Goal: Task Accomplishment & Management: Manage account settings

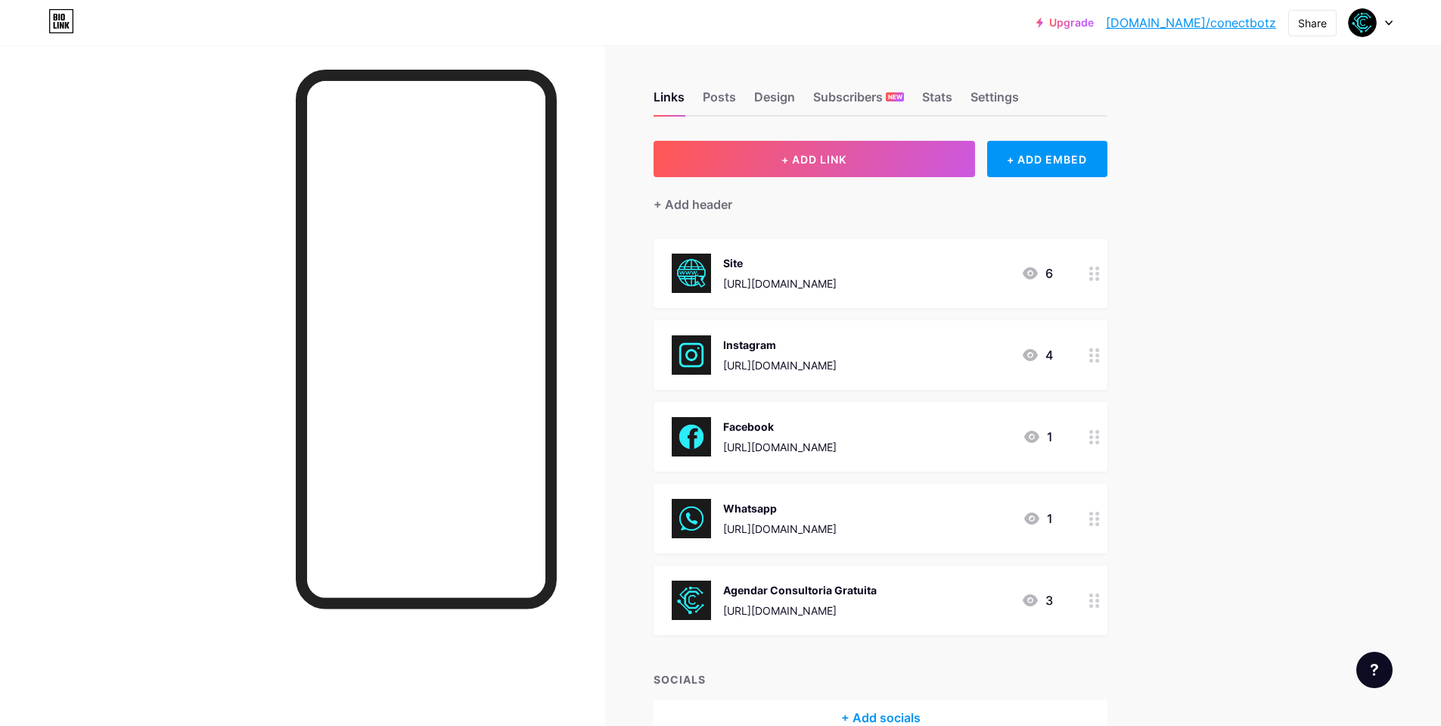
drag, startPoint x: 781, startPoint y: 424, endPoint x: 881, endPoint y: 498, distance: 125.0
click at [803, 556] on span "Site [URL][DOMAIN_NAME] 6 Instagram [URL][DOMAIN_NAME] 4 Facebook [URL][DOMAIN_…" at bounding box center [881, 436] width 454 height 396
click at [785, 440] on div "[URL][DOMAIN_NAME]" at bounding box center [779, 447] width 113 height 16
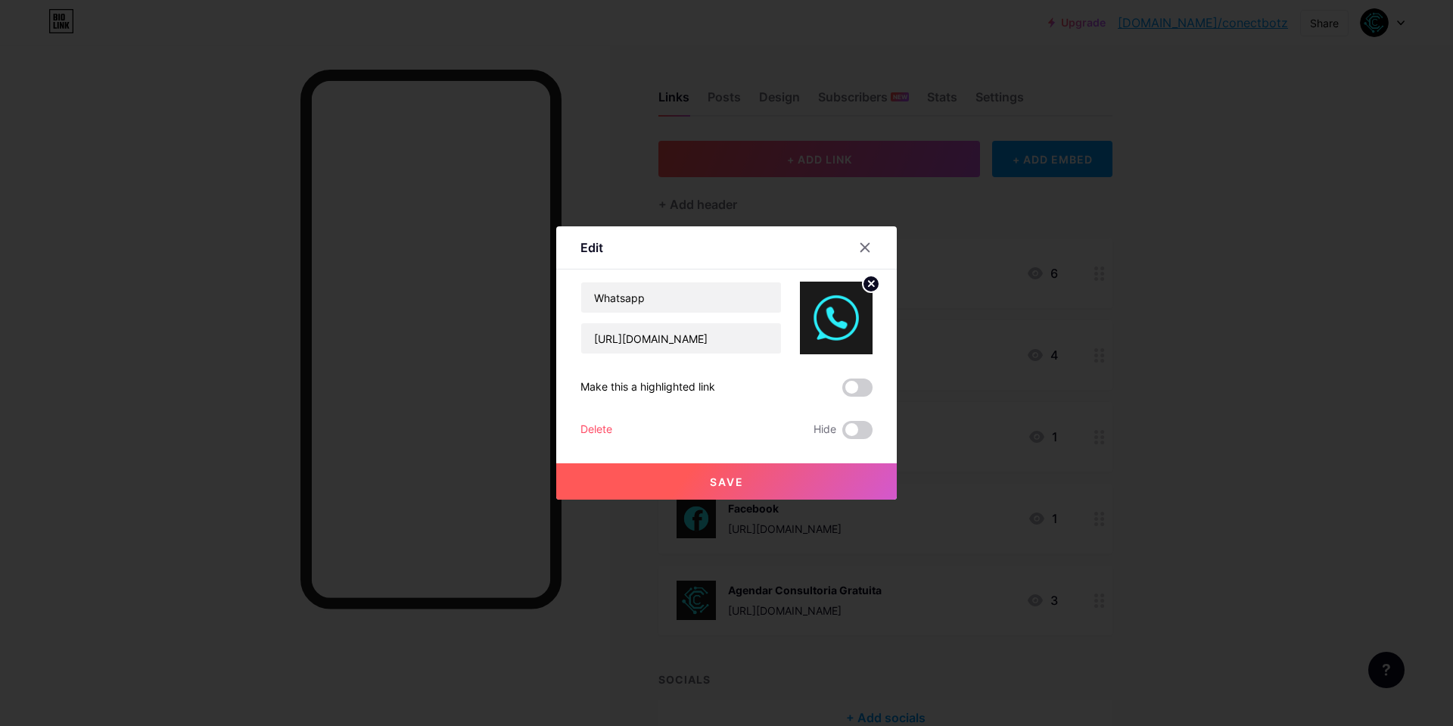
click at [402, 451] on div at bounding box center [726, 363] width 1453 height 726
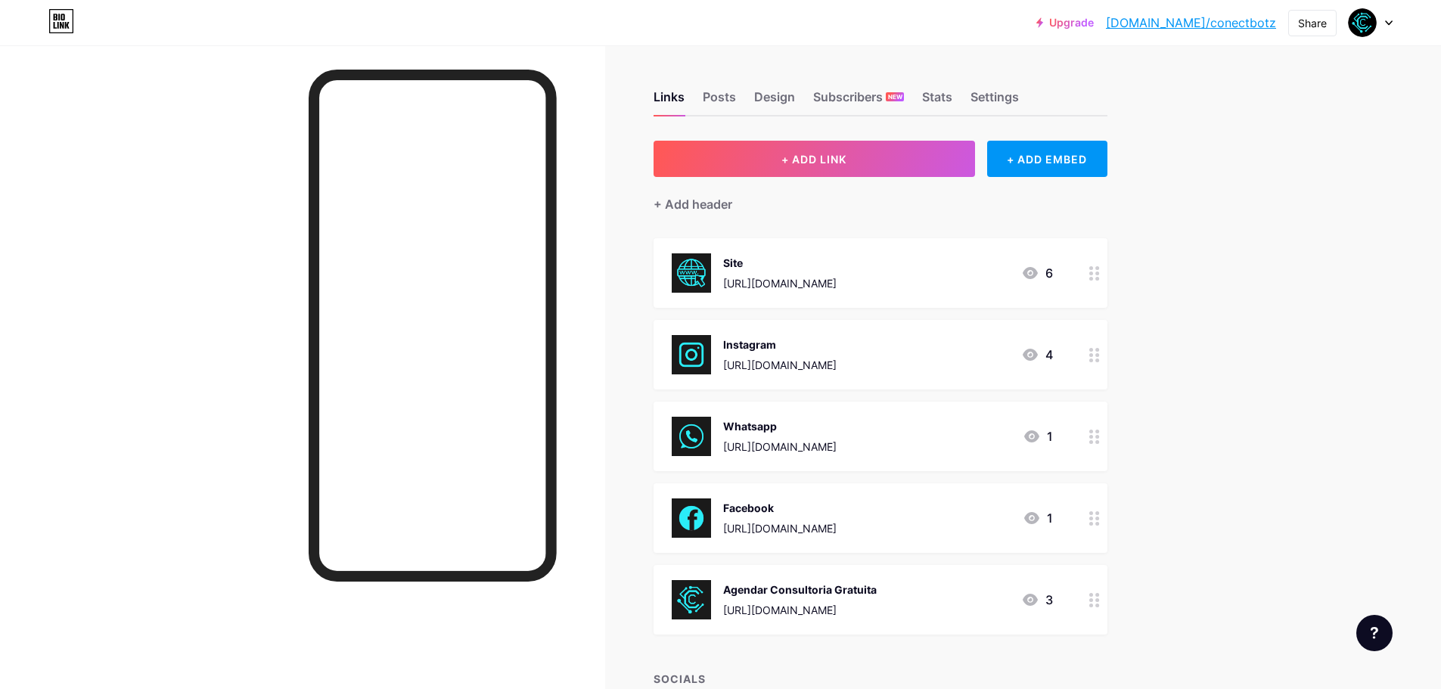
click at [846, 430] on div "Whatsapp [URL][DOMAIN_NAME] 1" at bounding box center [862, 436] width 381 height 39
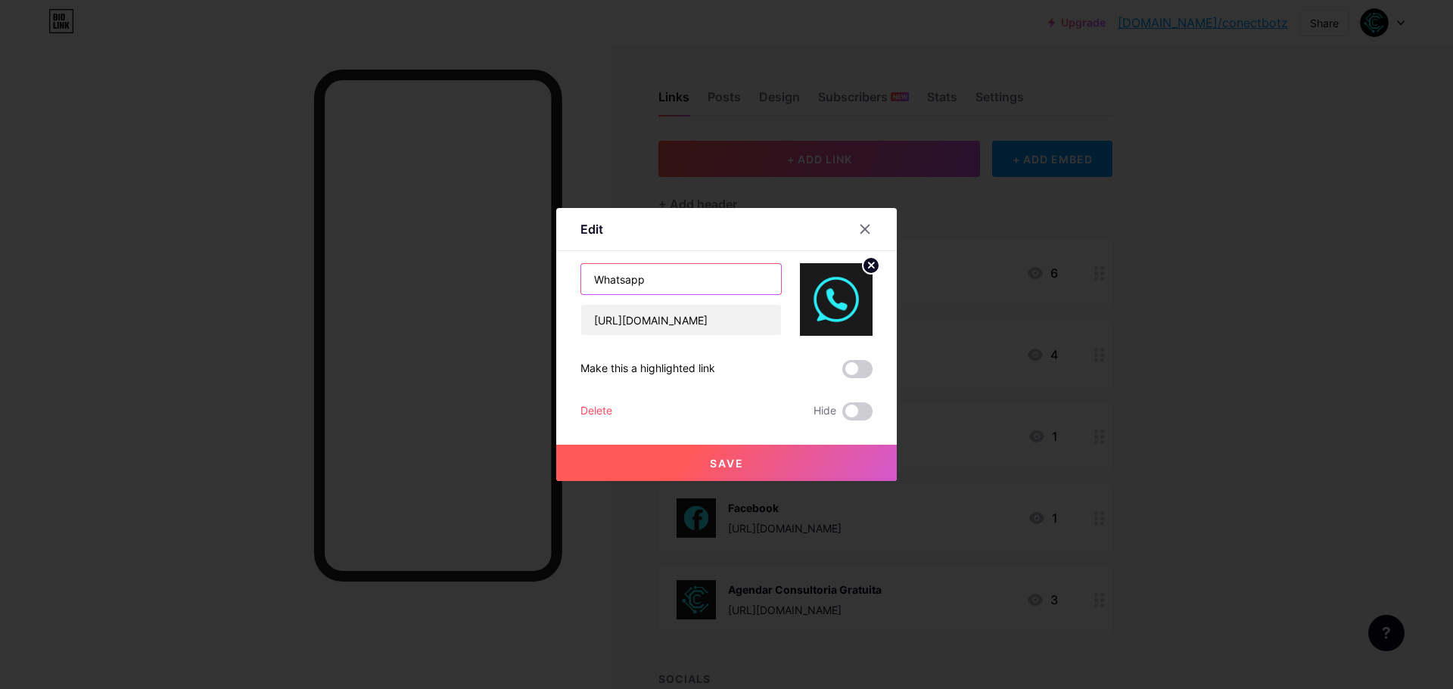
click at [664, 272] on input "Whatsapp" at bounding box center [681, 279] width 200 height 30
click at [623, 274] on input "Whatsapp" at bounding box center [681, 279] width 200 height 30
type input "WhatsApp [GEOGRAPHIC_DATA]"
click at [722, 325] on input "[URL][DOMAIN_NAME]" at bounding box center [681, 320] width 200 height 30
drag, startPoint x: 722, startPoint y: 325, endPoint x: 538, endPoint y: 321, distance: 183.9
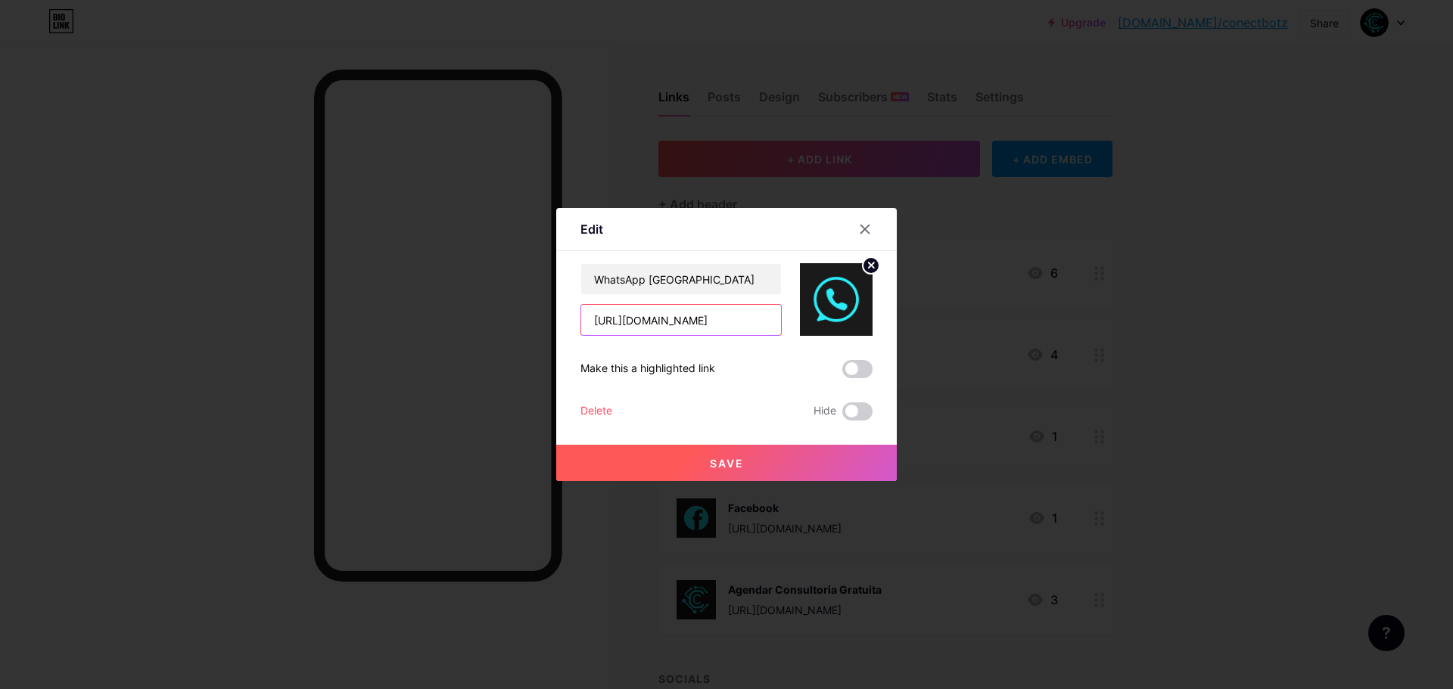
click at [538, 321] on div "Edit Content YouTube Play YouTube video without leaving your page. ADD Vimeo Pl…" at bounding box center [726, 344] width 1453 height 689
paste input "h70cak"
type input "[URL][DOMAIN_NAME]"
click at [770, 470] on button "Save" at bounding box center [726, 463] width 340 height 36
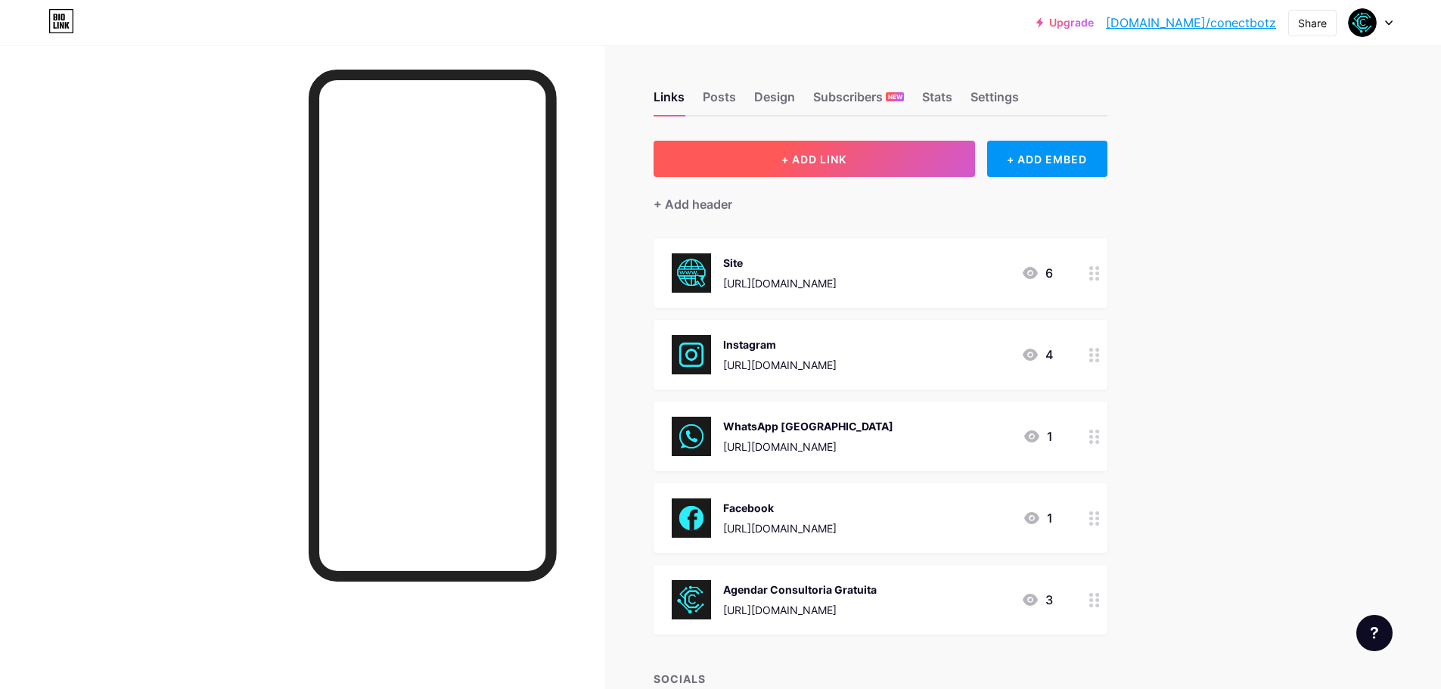
click at [741, 168] on button "+ ADD LINK" at bounding box center [815, 159] width 322 height 36
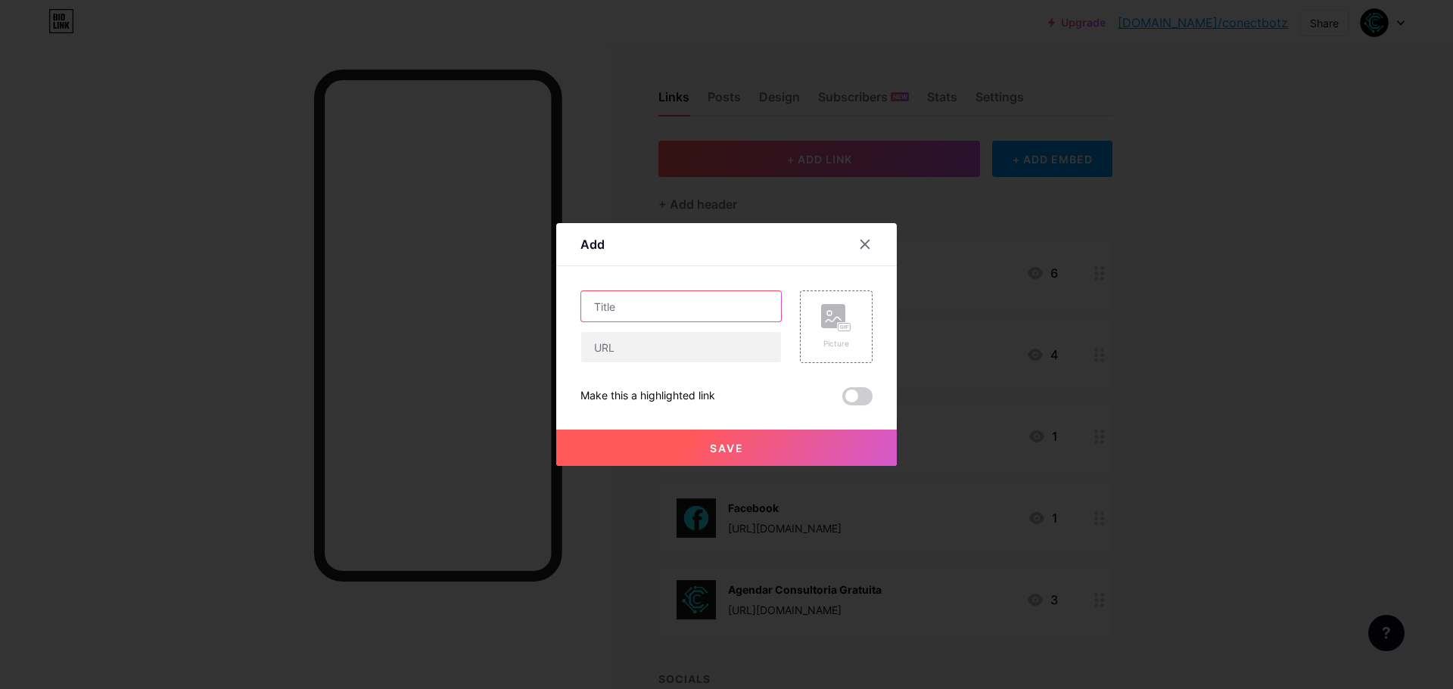
click at [599, 306] on input "text" at bounding box center [681, 306] width 200 height 30
click at [601, 355] on input "text" at bounding box center [681, 347] width 200 height 30
paste input "[URL][DOMAIN_NAME]"
type input "[URL][DOMAIN_NAME]"
click at [592, 309] on input "text" at bounding box center [681, 306] width 200 height 30
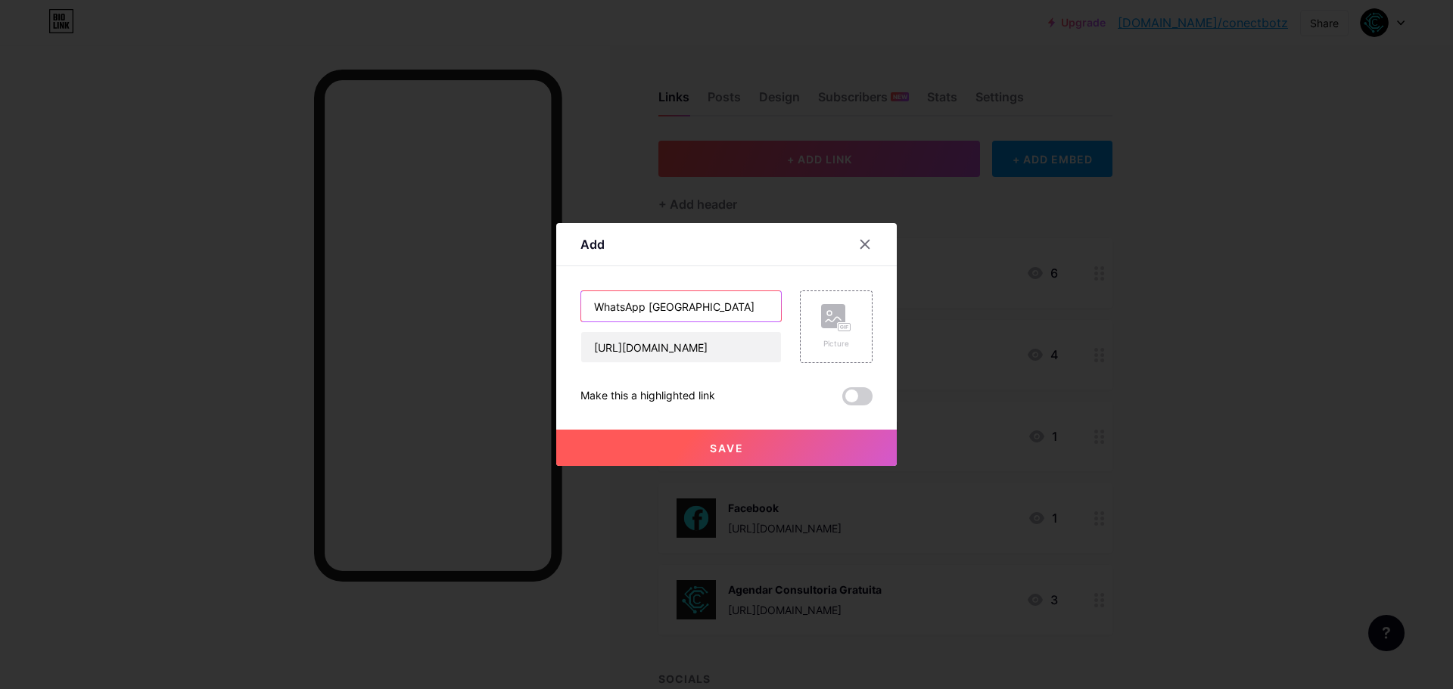
type input "WhatsApp [GEOGRAPHIC_DATA]"
click at [710, 446] on span "Save" at bounding box center [727, 448] width 34 height 13
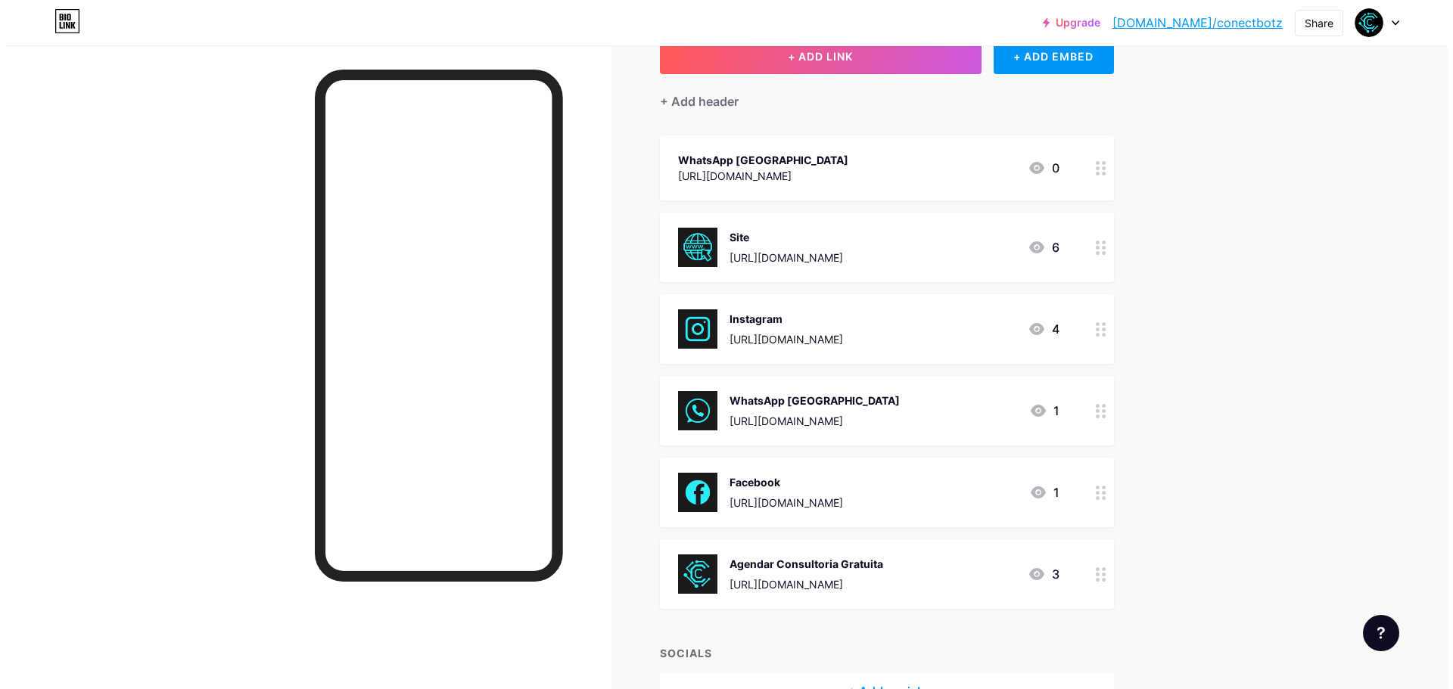
scroll to position [76, 0]
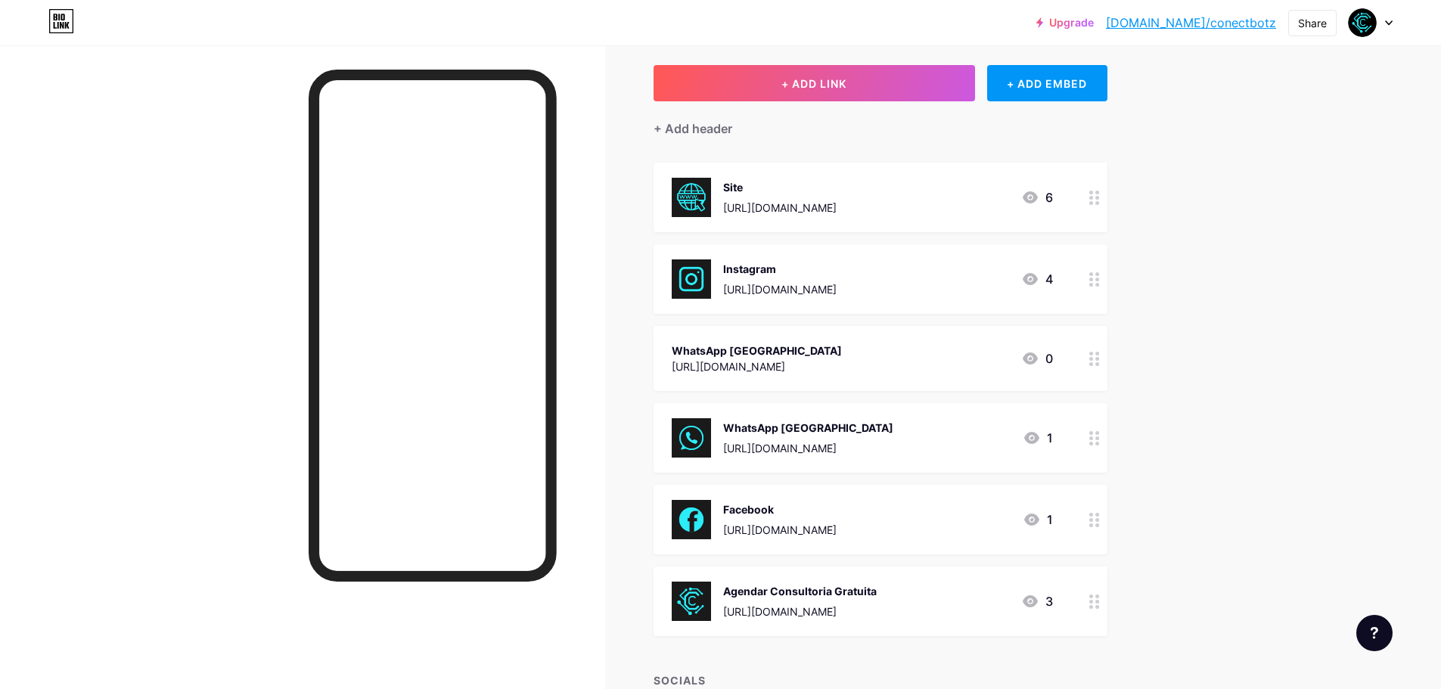
click at [775, 426] on div "WhatsApp [GEOGRAPHIC_DATA]" at bounding box center [808, 428] width 170 height 16
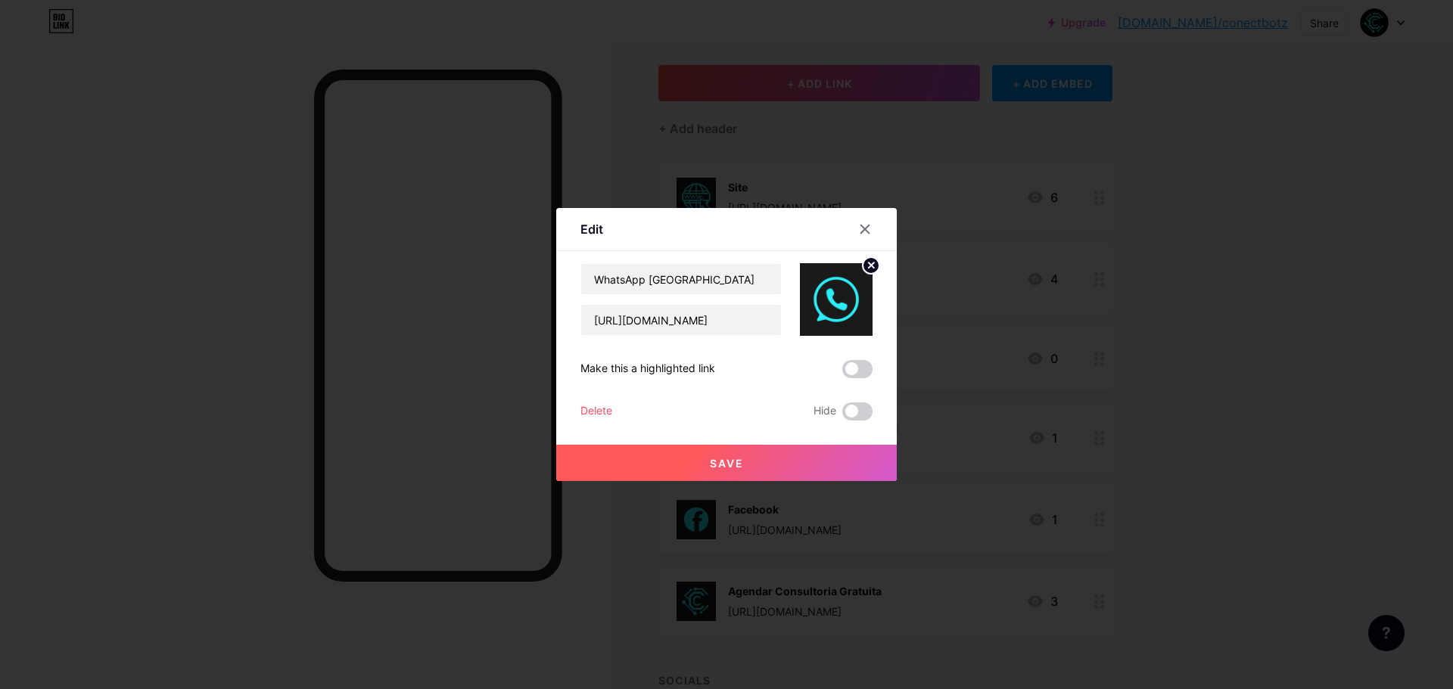
click at [858, 275] on img at bounding box center [836, 299] width 73 height 73
click at [864, 268] on circle at bounding box center [870, 265] width 17 height 17
click at [839, 292] on rect at bounding box center [833, 289] width 24 height 24
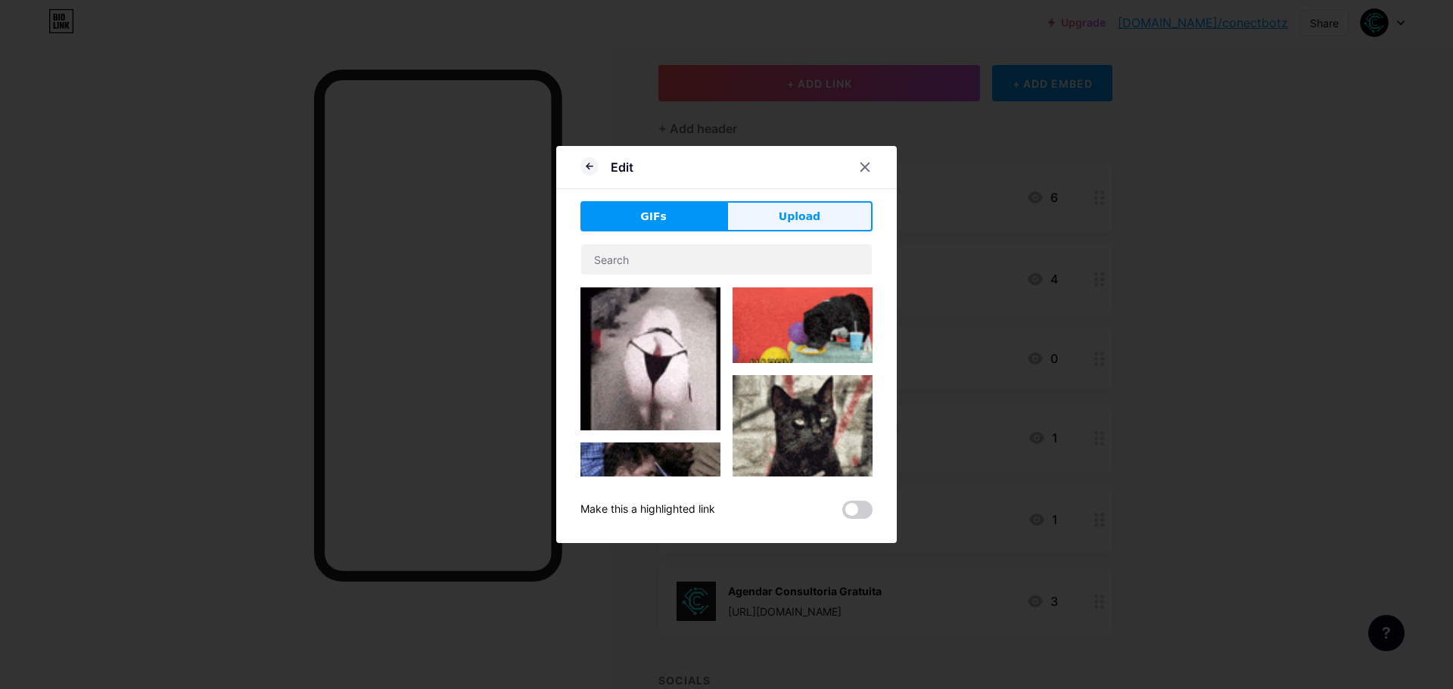
click at [789, 230] on button "Upload" at bounding box center [799, 216] width 146 height 30
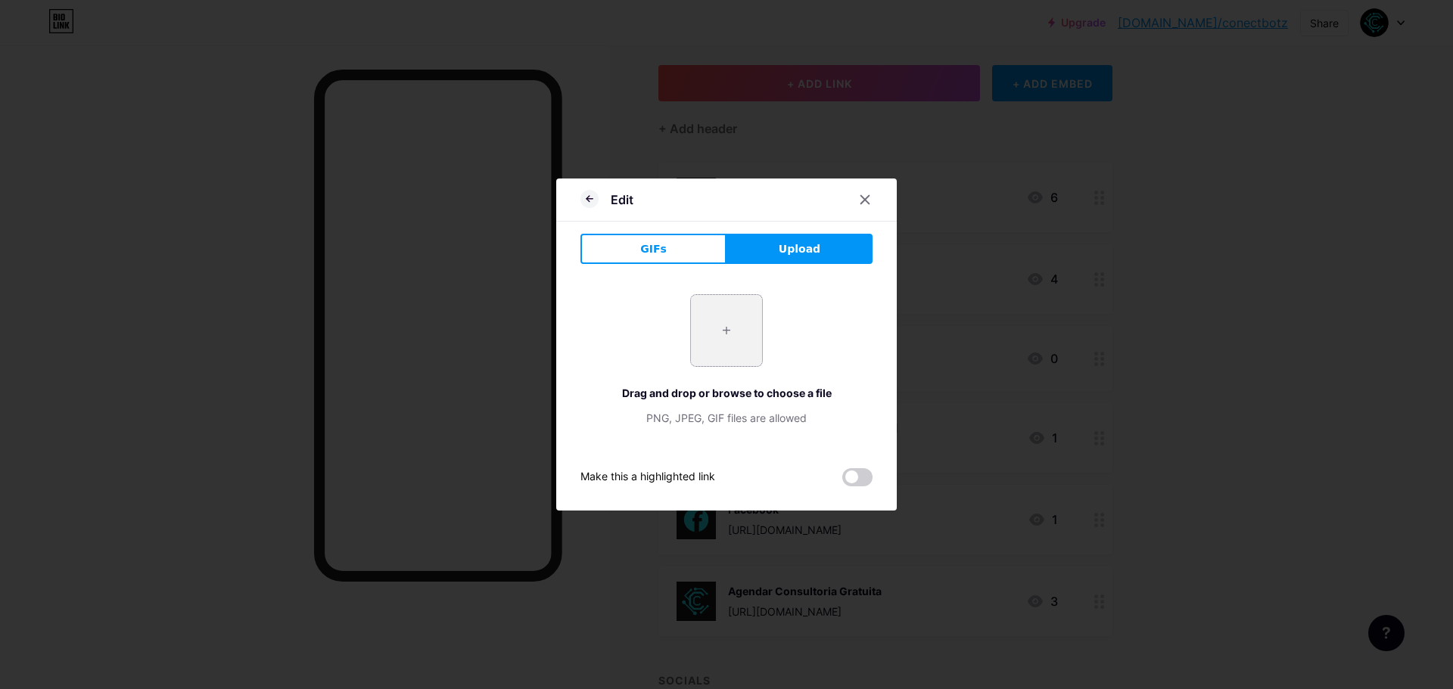
click at [703, 317] on input "file" at bounding box center [726, 330] width 71 height 71
type input "C:\fakepath\Logo - CONECTBOTZ.png"
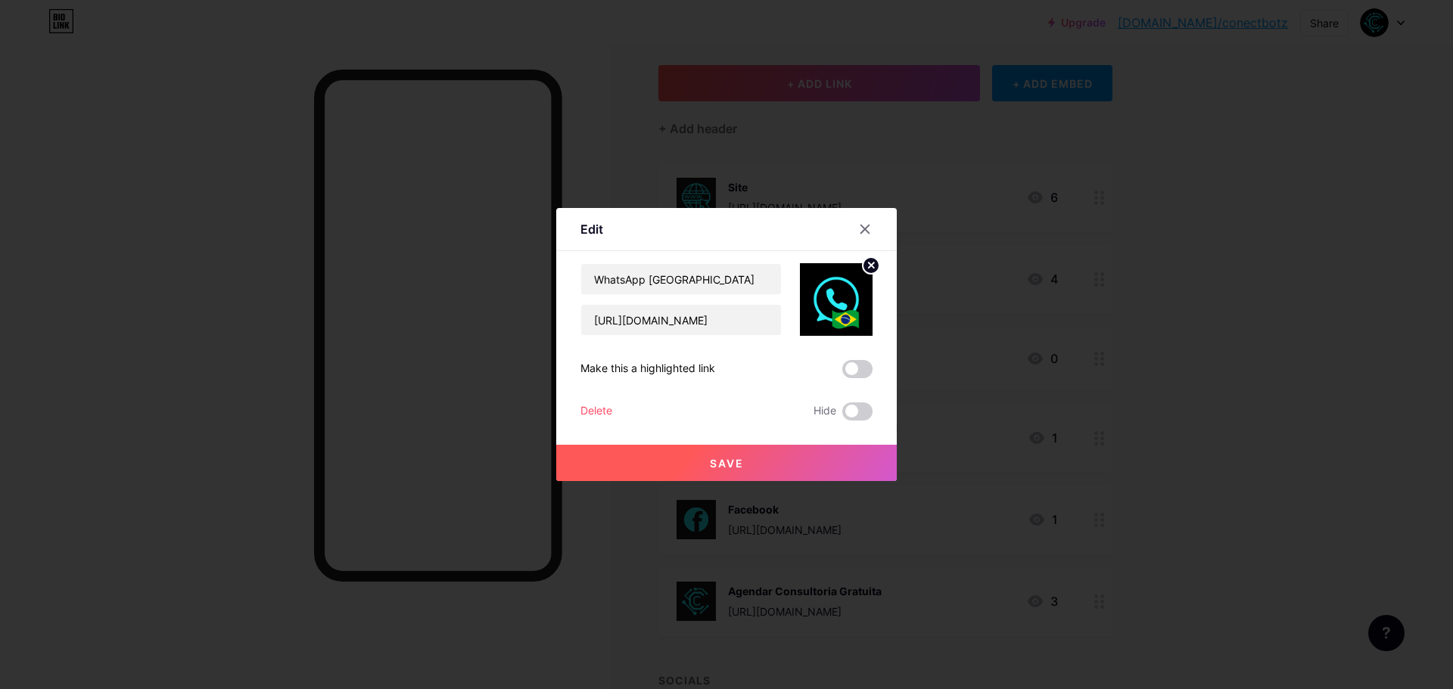
click at [869, 266] on icon at bounding box center [871, 265] width 5 height 5
click at [828, 306] on div "Picture" at bounding box center [836, 299] width 30 height 45
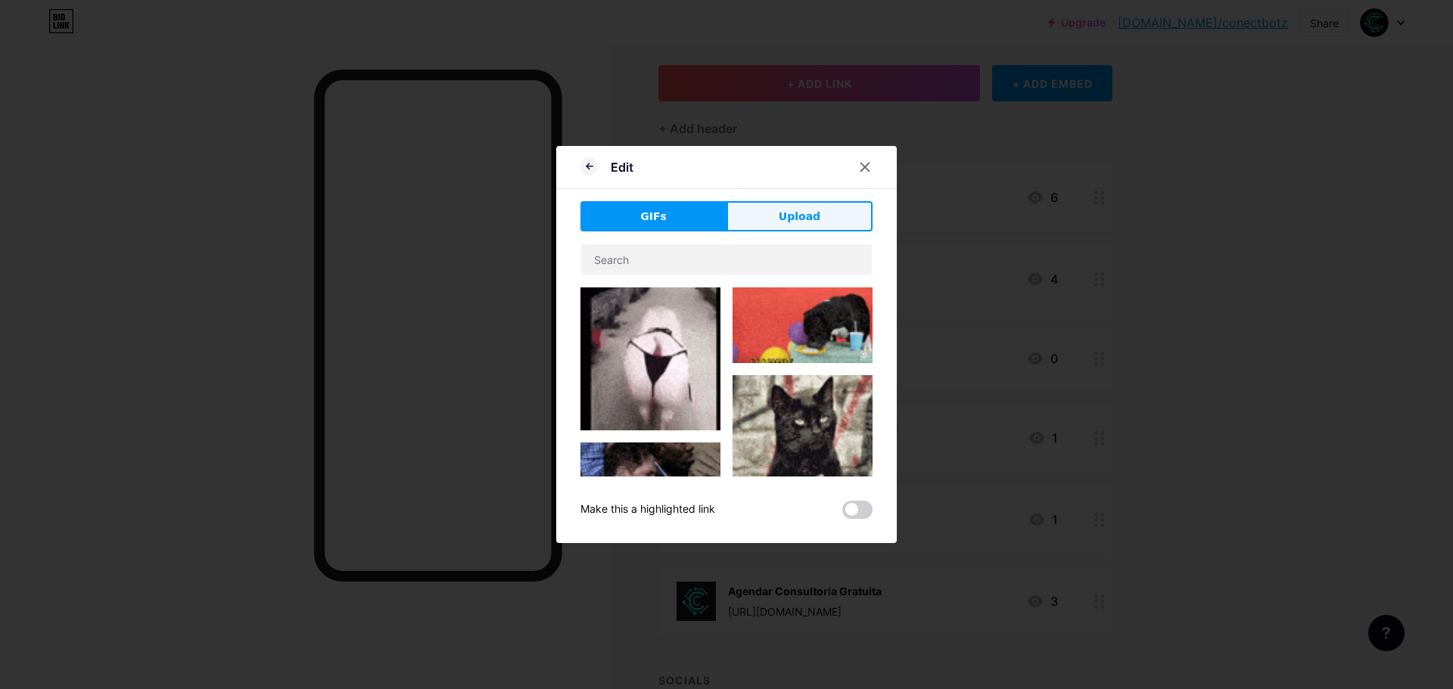
click at [831, 207] on button "Upload" at bounding box center [799, 216] width 146 height 30
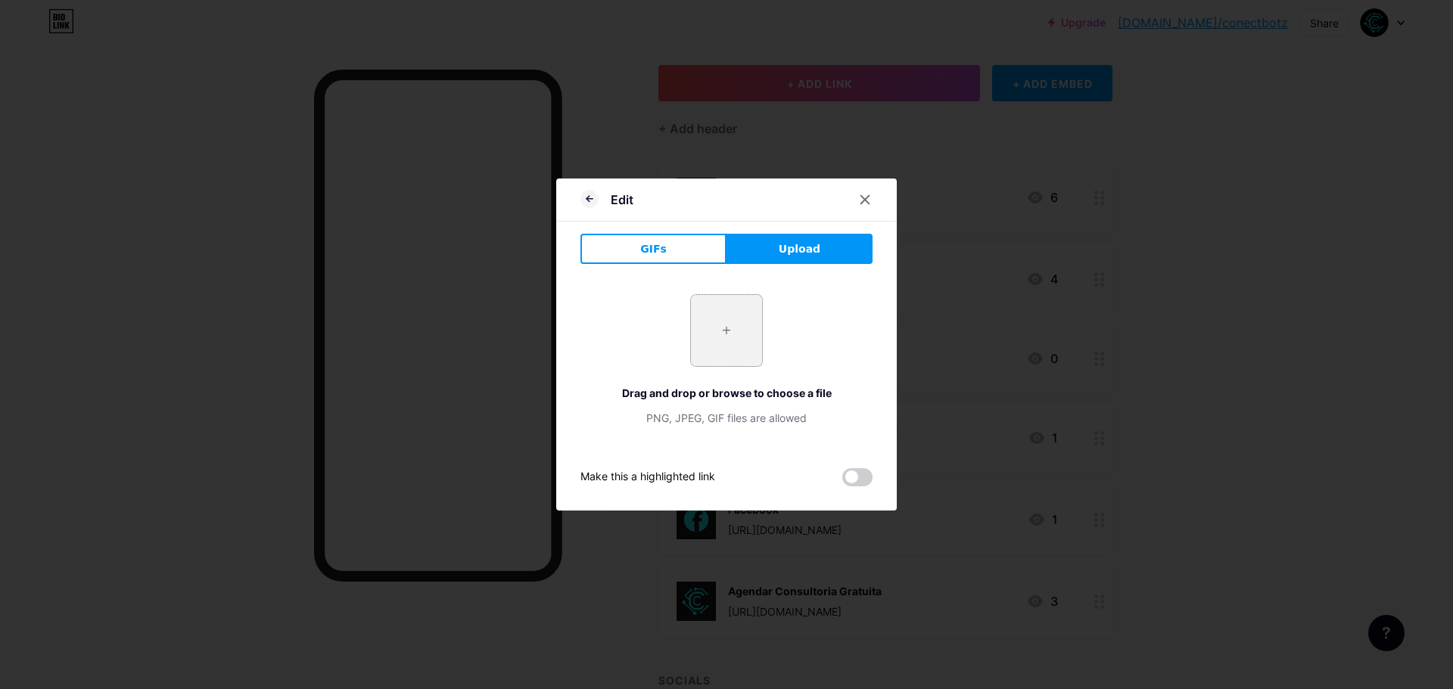
click at [714, 341] on input "file" at bounding box center [726, 330] width 71 height 71
type input "C:\fakepath\Logo - CONECTBOTZ (1).png"
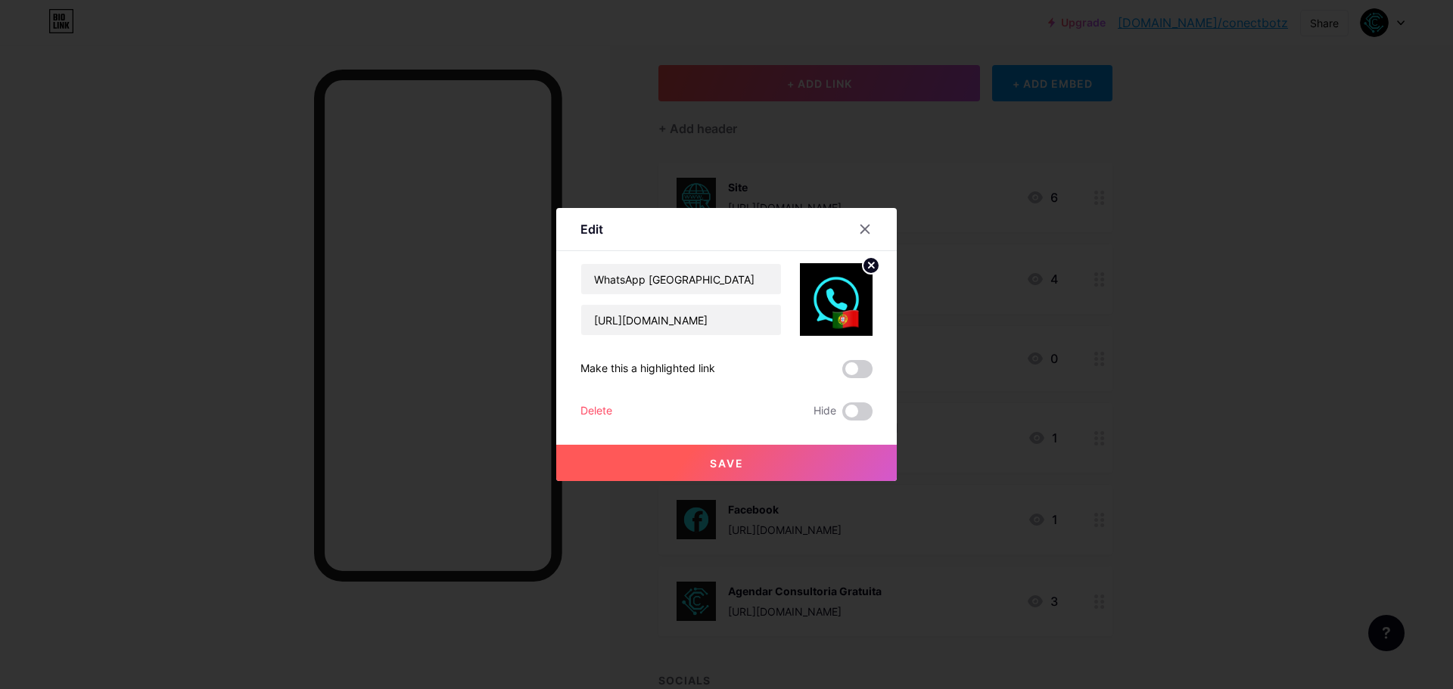
click at [701, 464] on button "Save" at bounding box center [726, 463] width 340 height 36
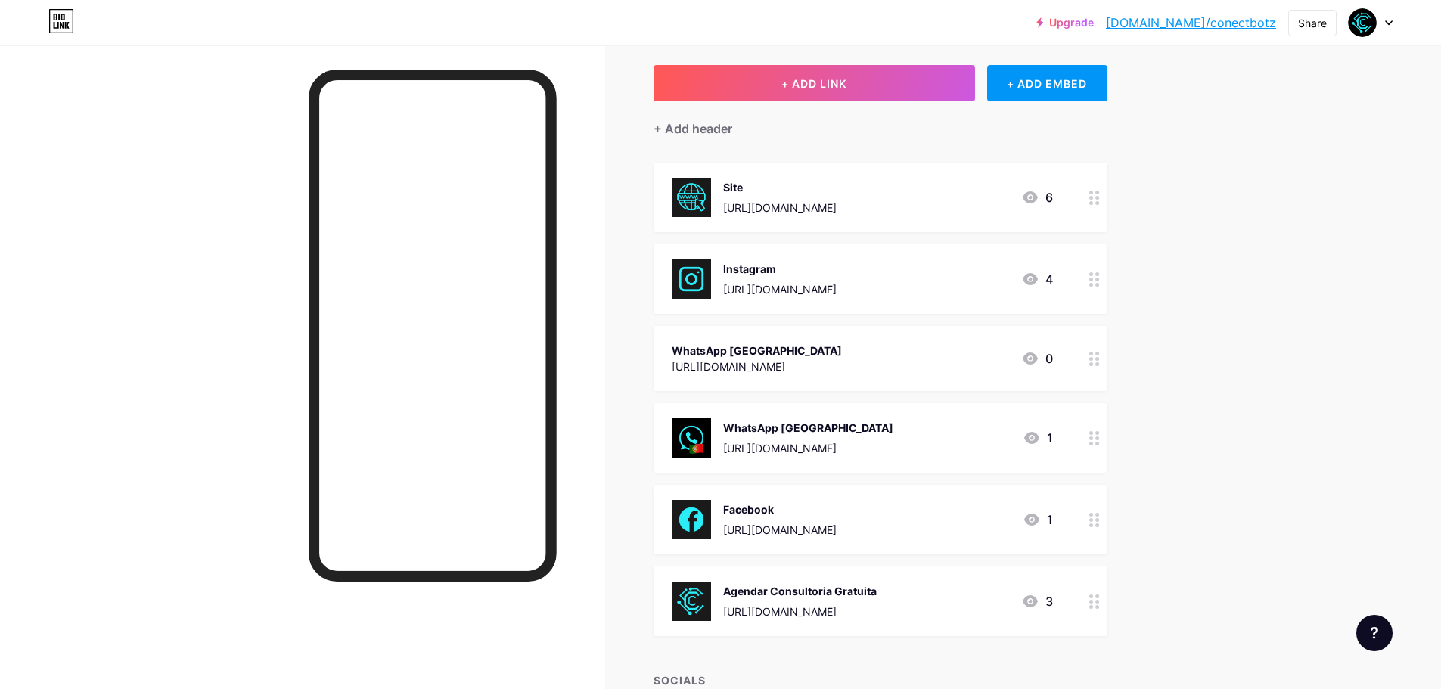
click at [758, 363] on div "[URL][DOMAIN_NAME]" at bounding box center [757, 367] width 170 height 16
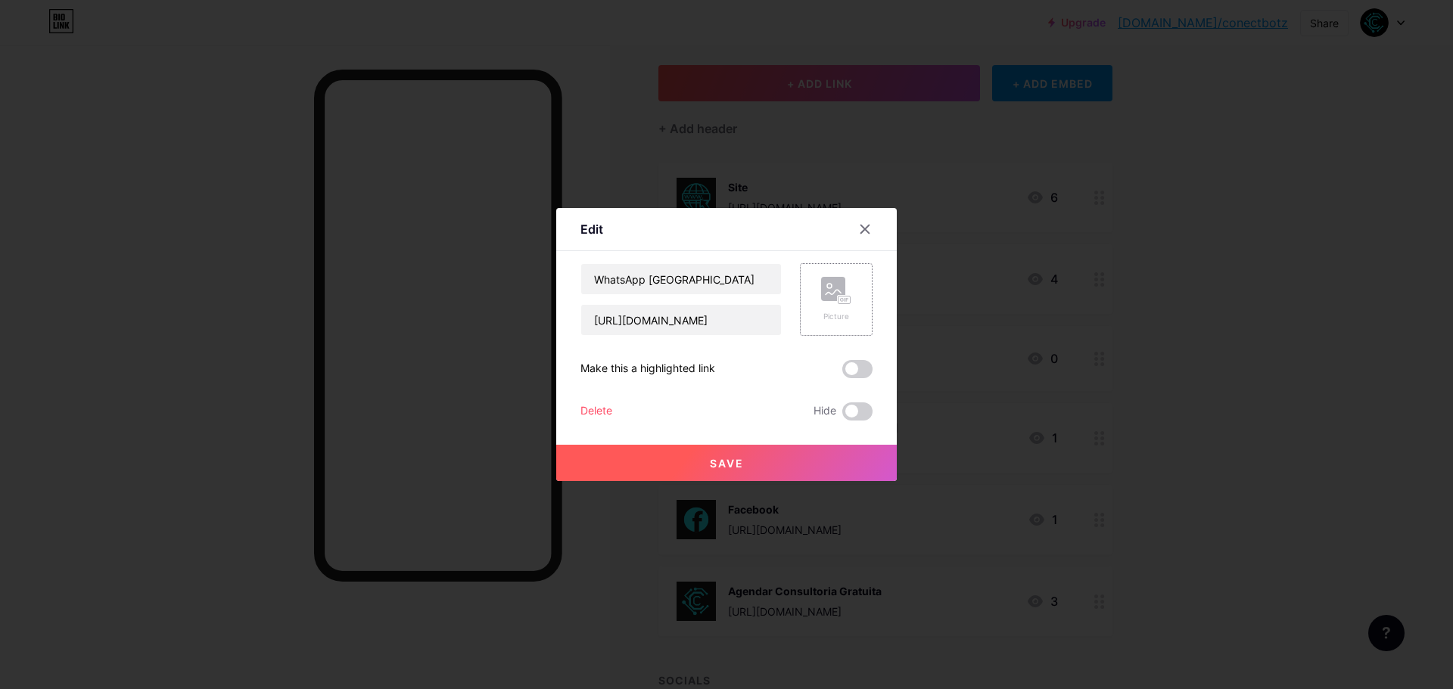
click at [827, 287] on circle at bounding box center [829, 286] width 5 height 5
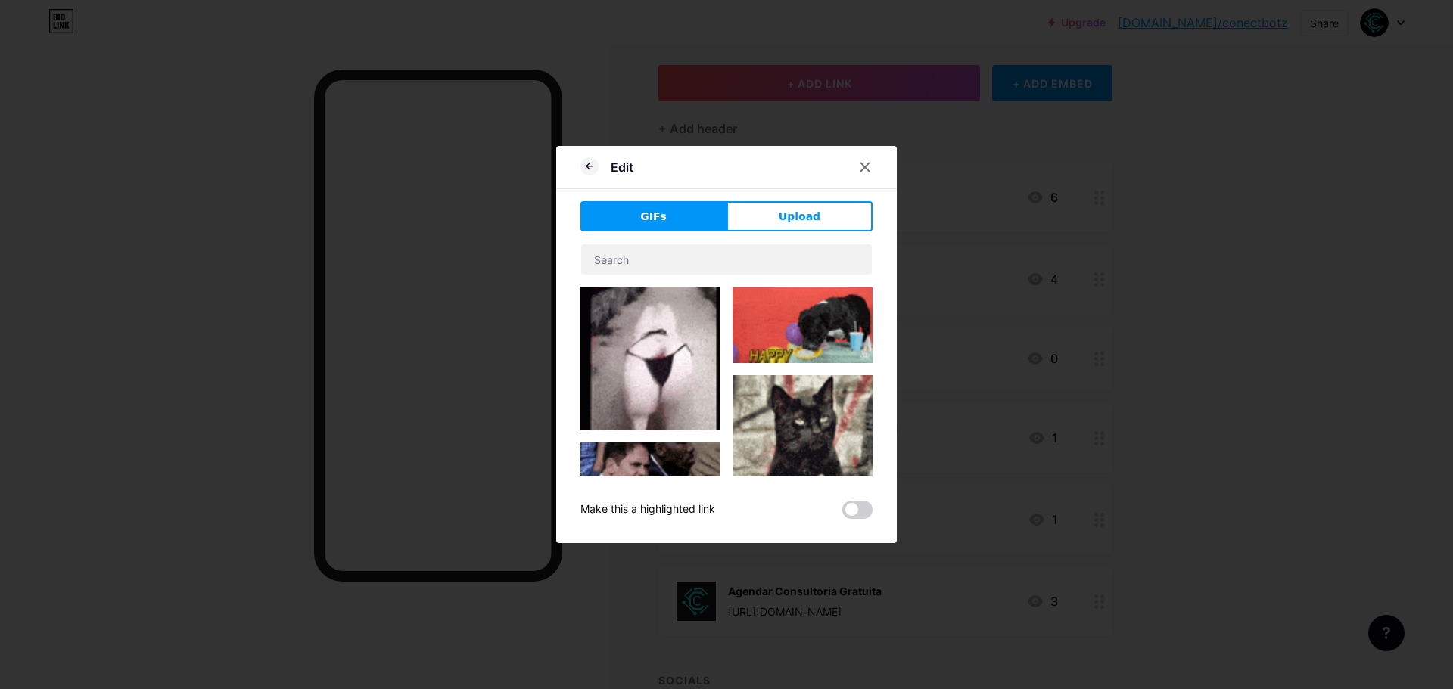
click at [791, 209] on span "Upload" at bounding box center [799, 217] width 42 height 16
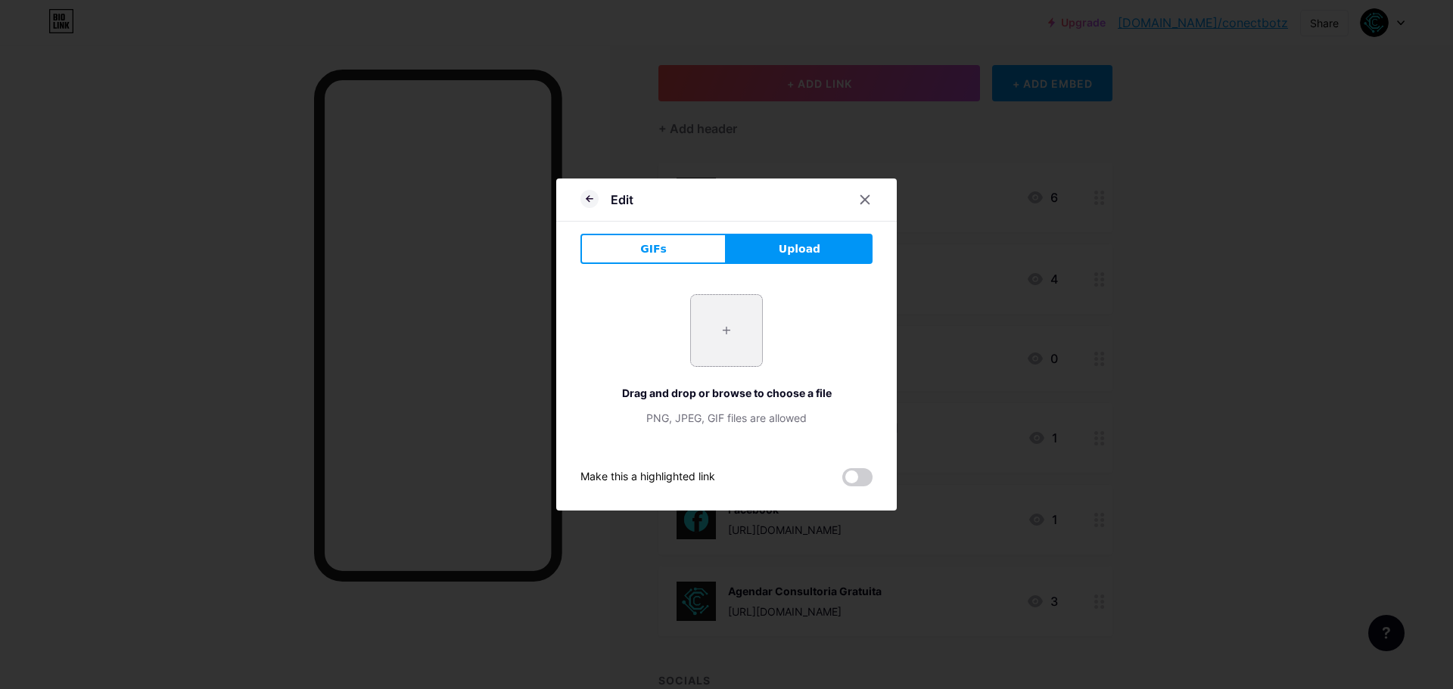
click at [738, 335] on input "file" at bounding box center [726, 330] width 71 height 71
type input "C:\fakepath\Logo - CONECTBOTZ.png"
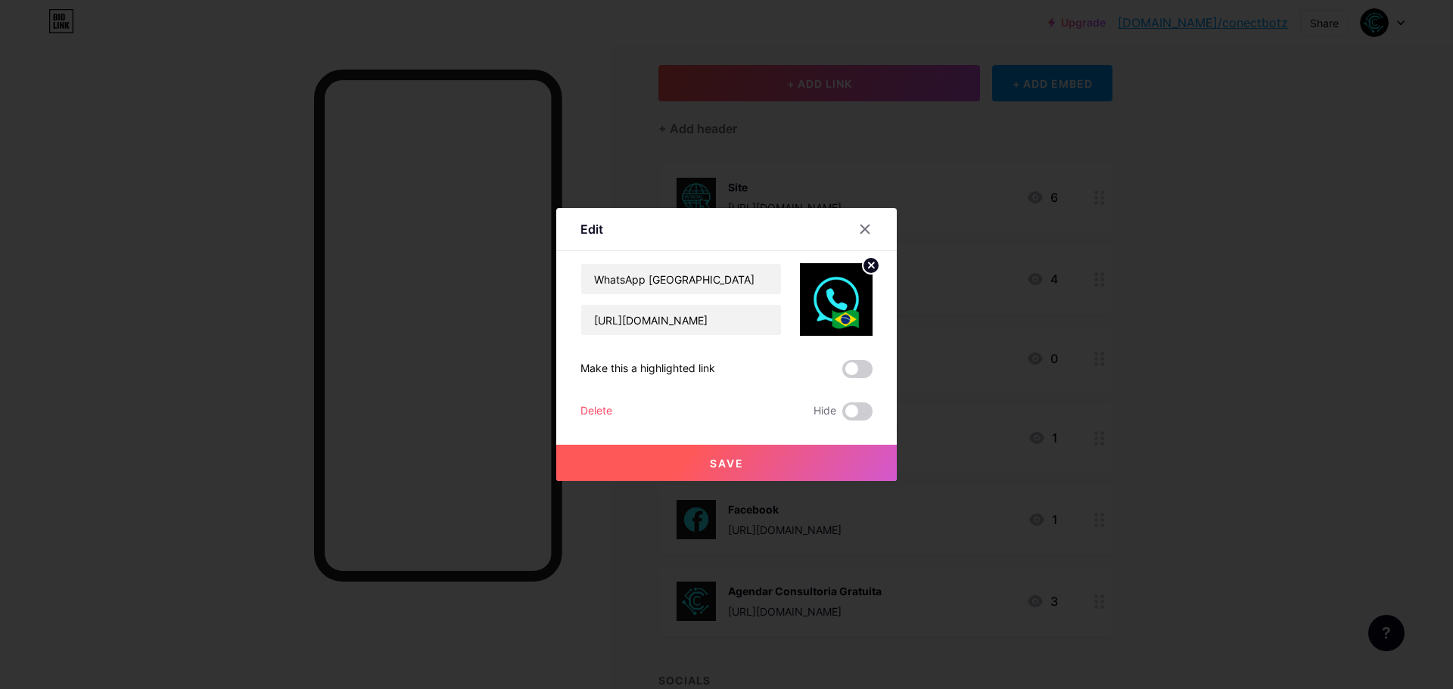
click at [731, 461] on span "Save" at bounding box center [727, 463] width 34 height 13
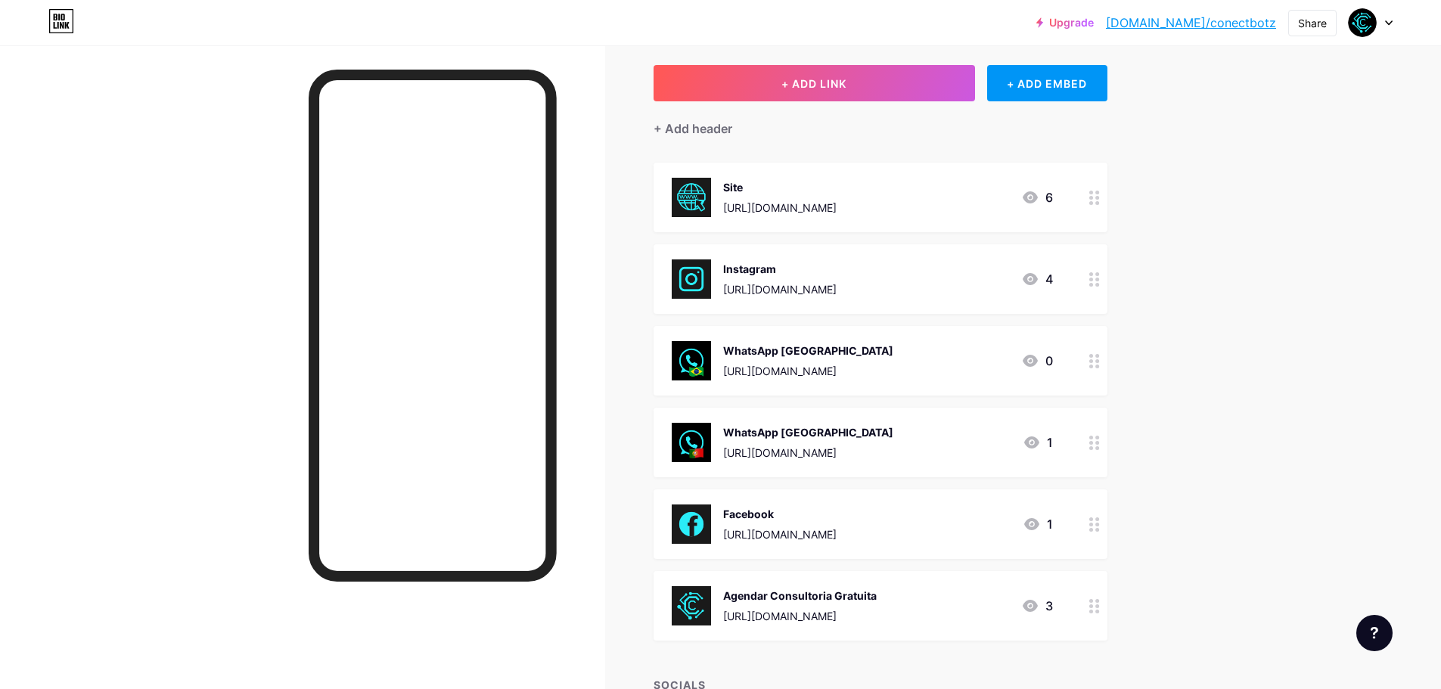
click at [946, 284] on div "Instagram [URL][DOMAIN_NAME] 4" at bounding box center [862, 278] width 381 height 39
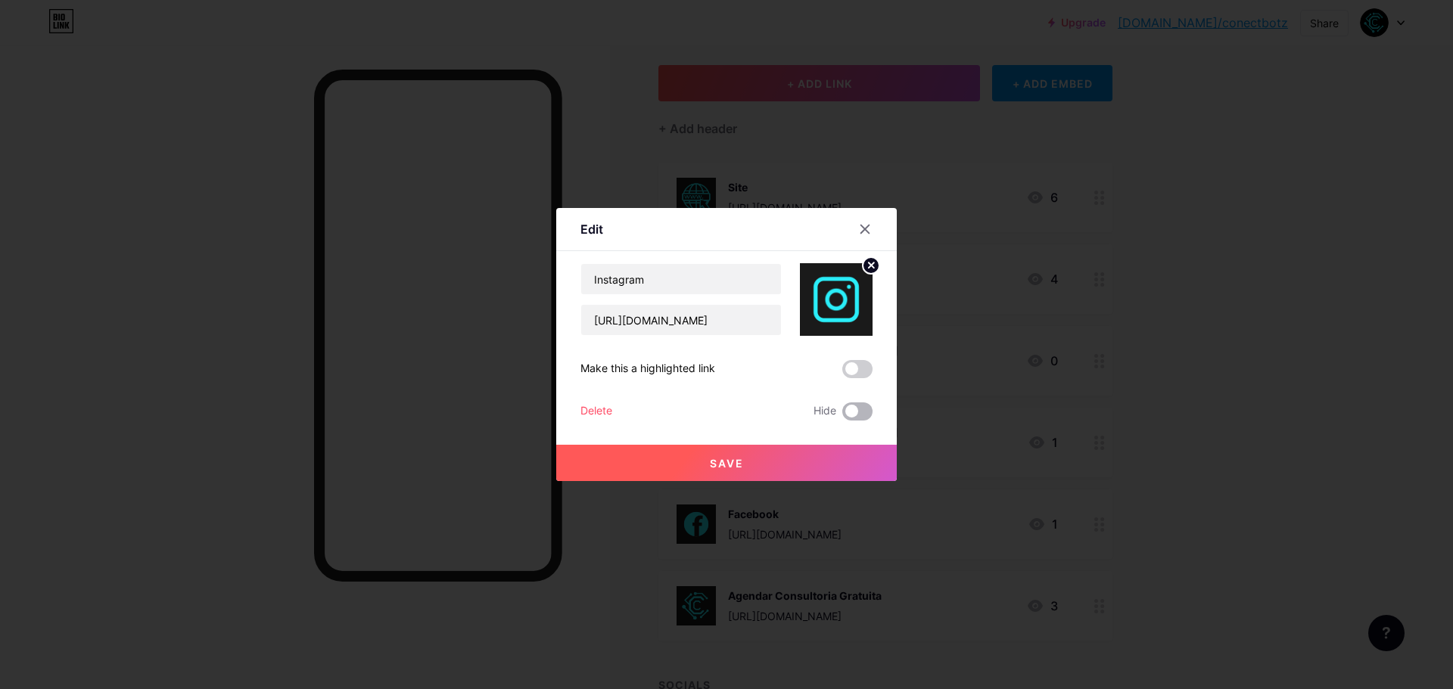
click at [855, 412] on span at bounding box center [857, 411] width 30 height 18
click at [842, 415] on input "checkbox" at bounding box center [842, 415] width 0 height 0
click at [789, 460] on button "Save" at bounding box center [726, 463] width 340 height 36
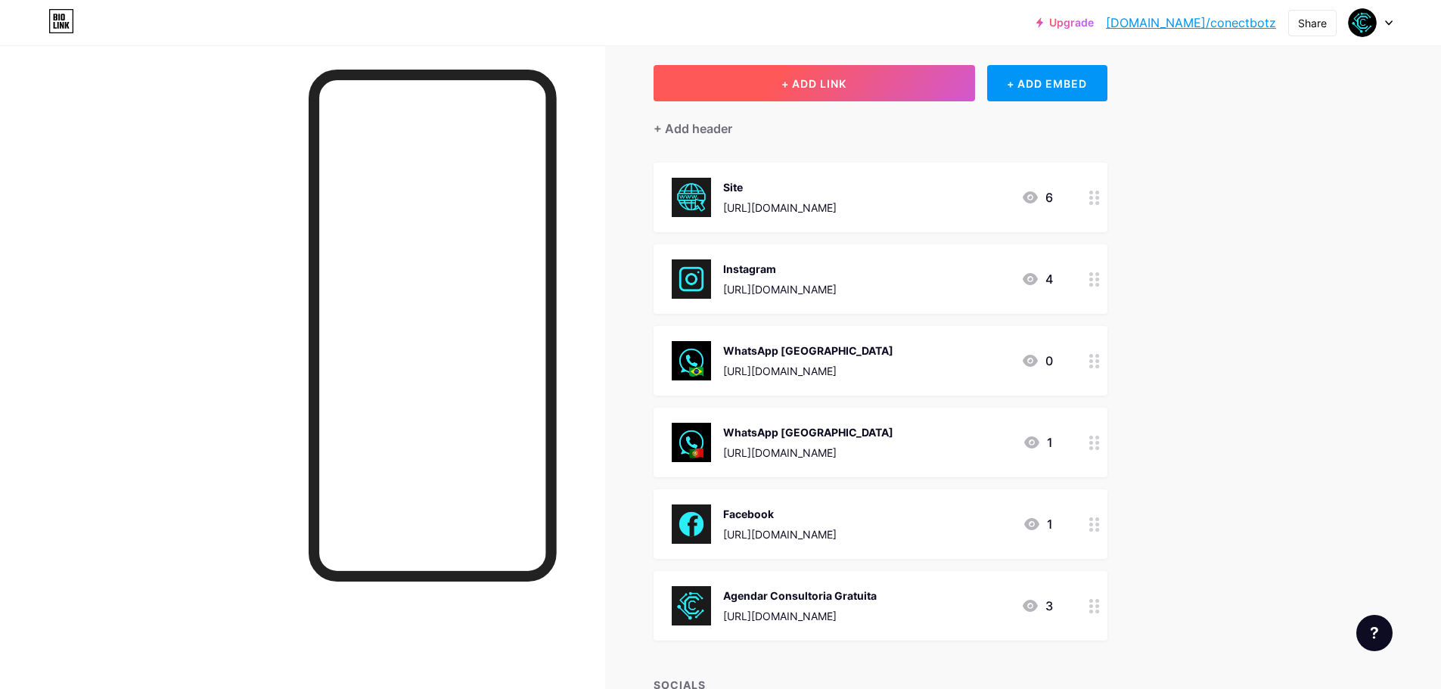
click at [726, 89] on button "+ ADD LINK" at bounding box center [815, 83] width 322 height 36
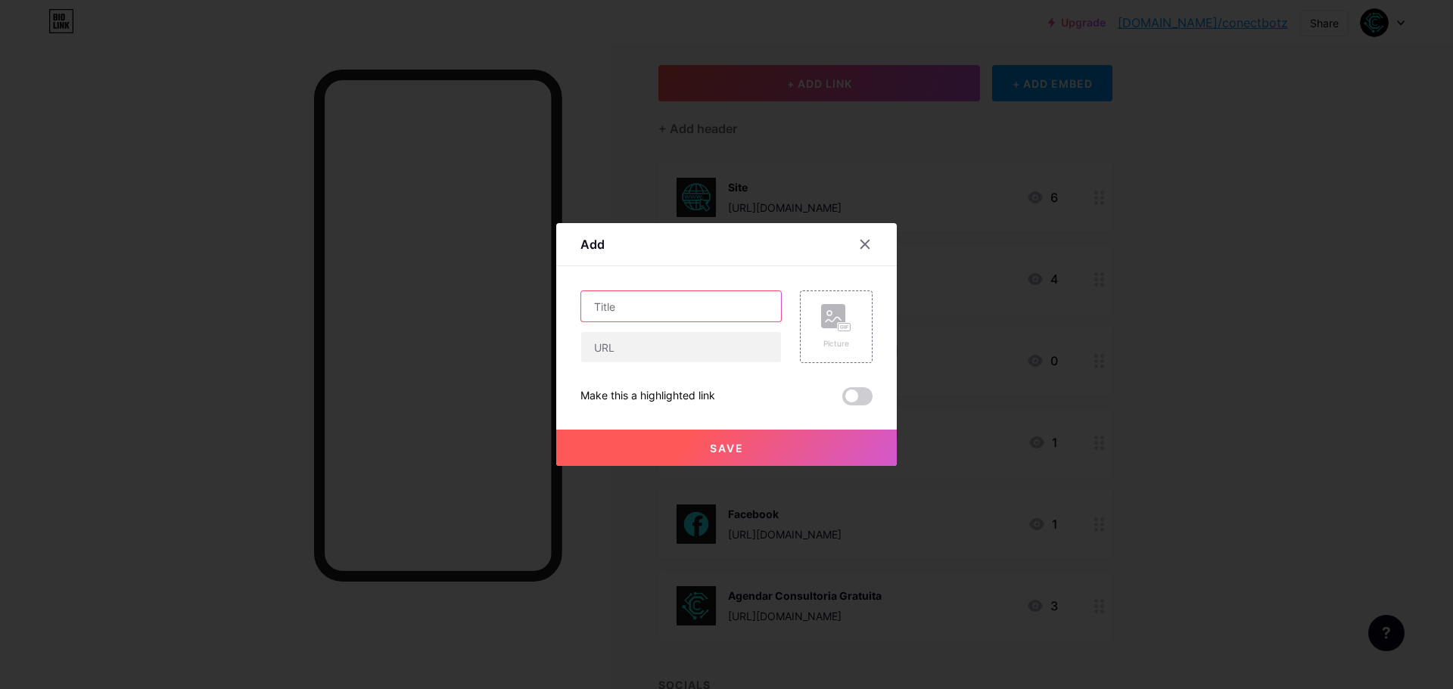
click at [637, 316] on input "text" at bounding box center [681, 306] width 200 height 30
type input "e"
type input "Equipe"
click at [638, 342] on input "text" at bounding box center [681, 347] width 200 height 30
click at [589, 350] on input "text" at bounding box center [681, 347] width 200 height 30
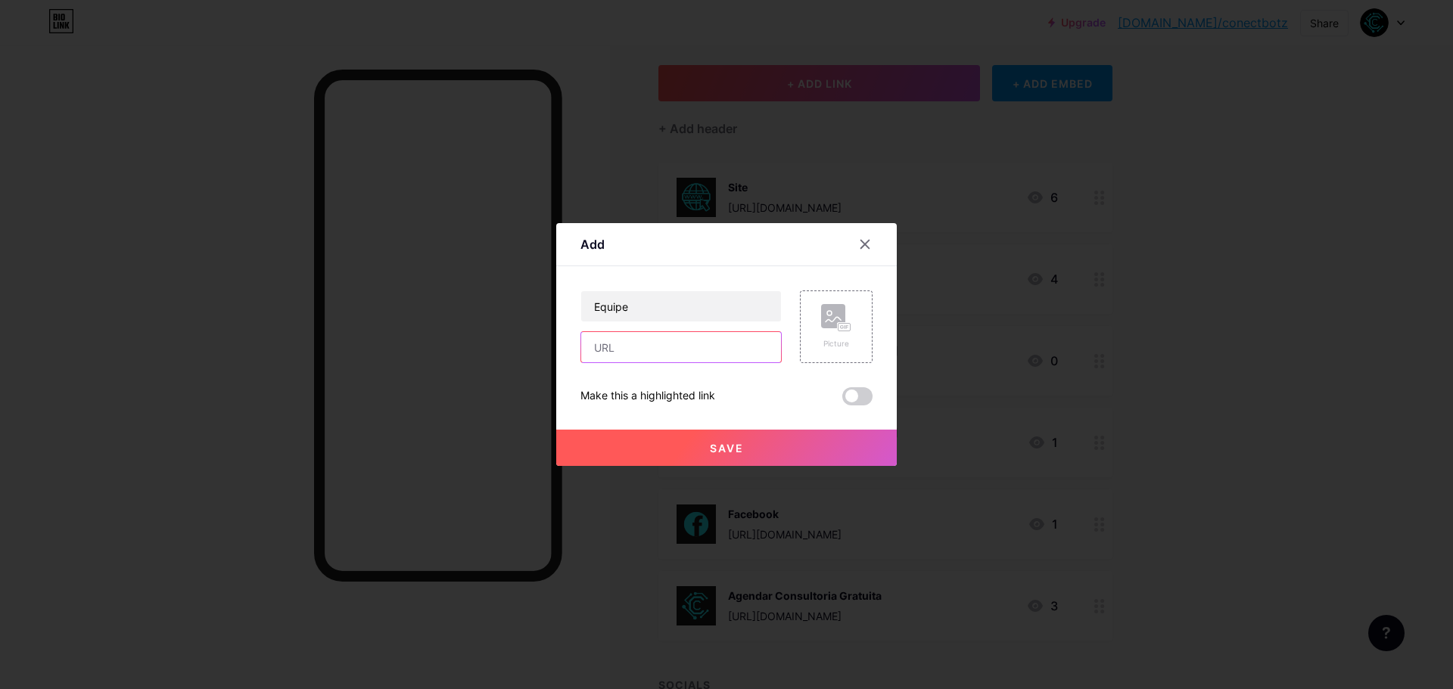
paste input "[URL][DOMAIN_NAME]"
type input "[URL][DOMAIN_NAME]"
click at [782, 455] on button "Save" at bounding box center [726, 448] width 340 height 36
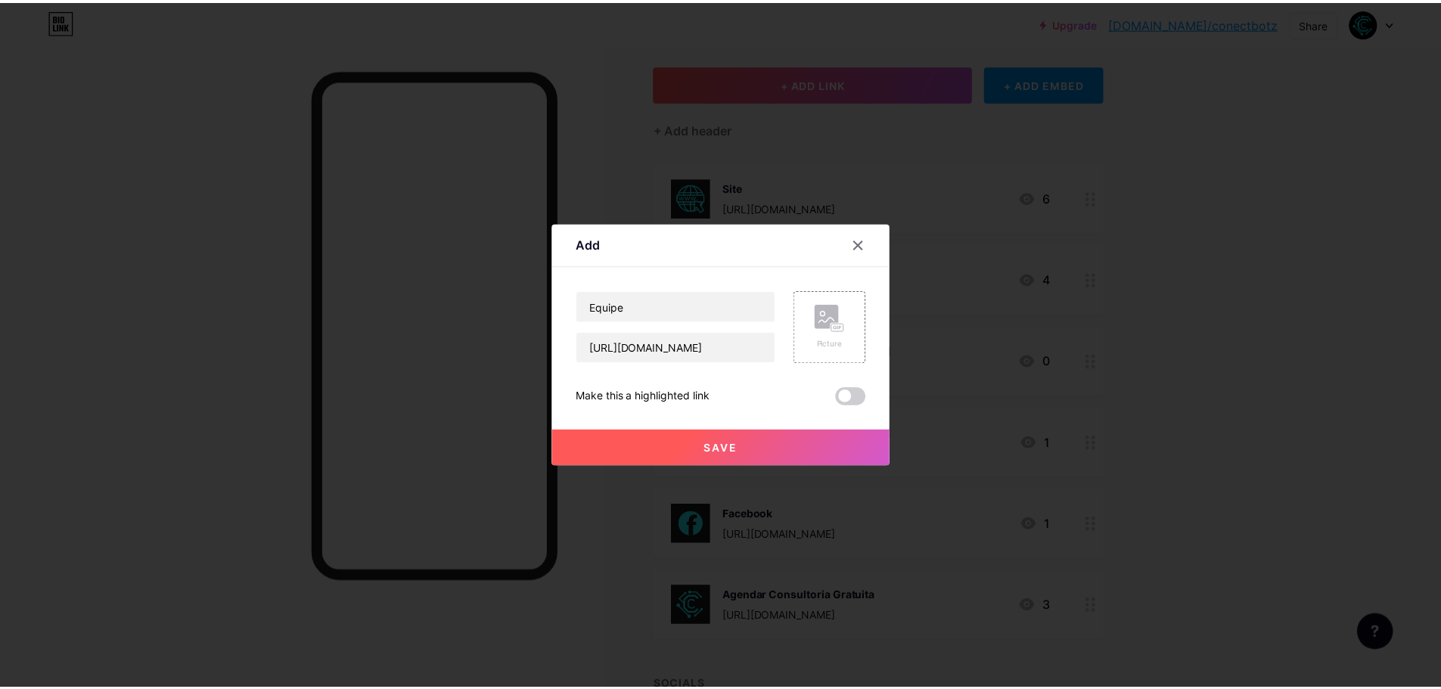
scroll to position [0, 0]
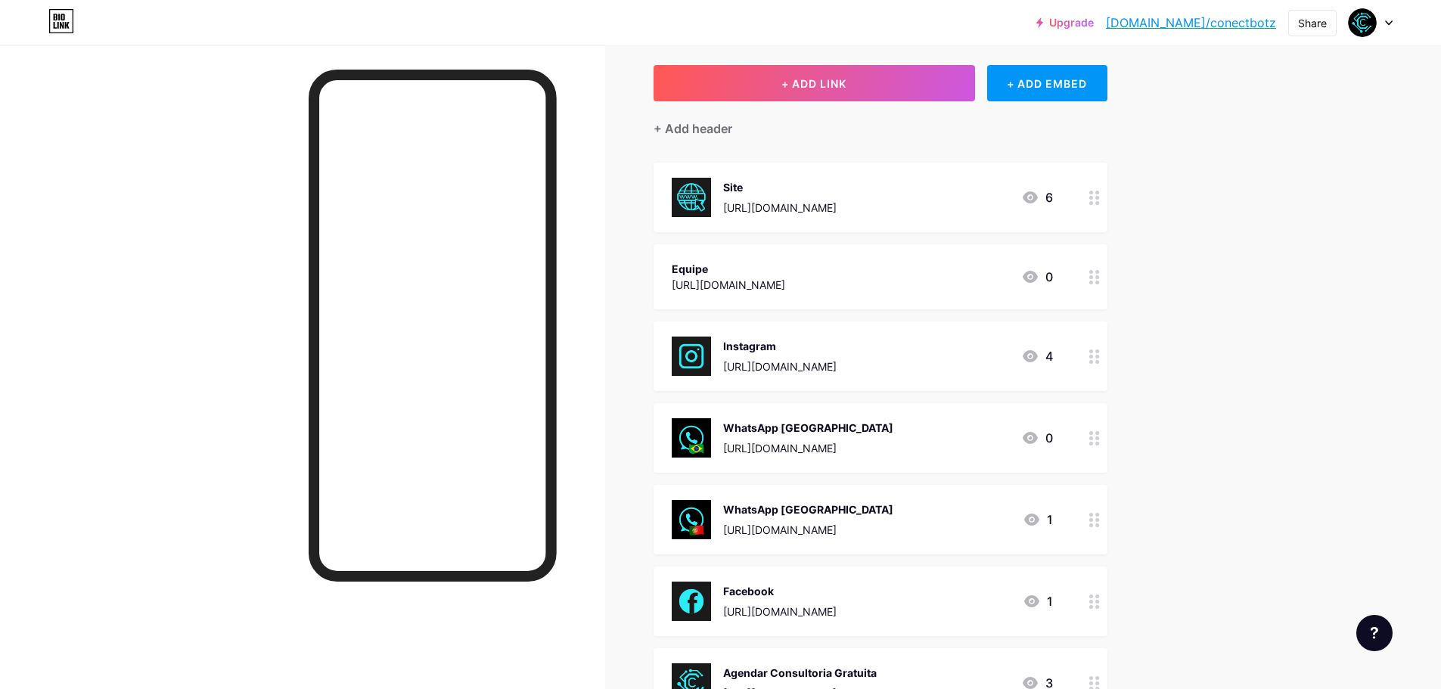
click at [1099, 278] on icon at bounding box center [1094, 277] width 11 height 14
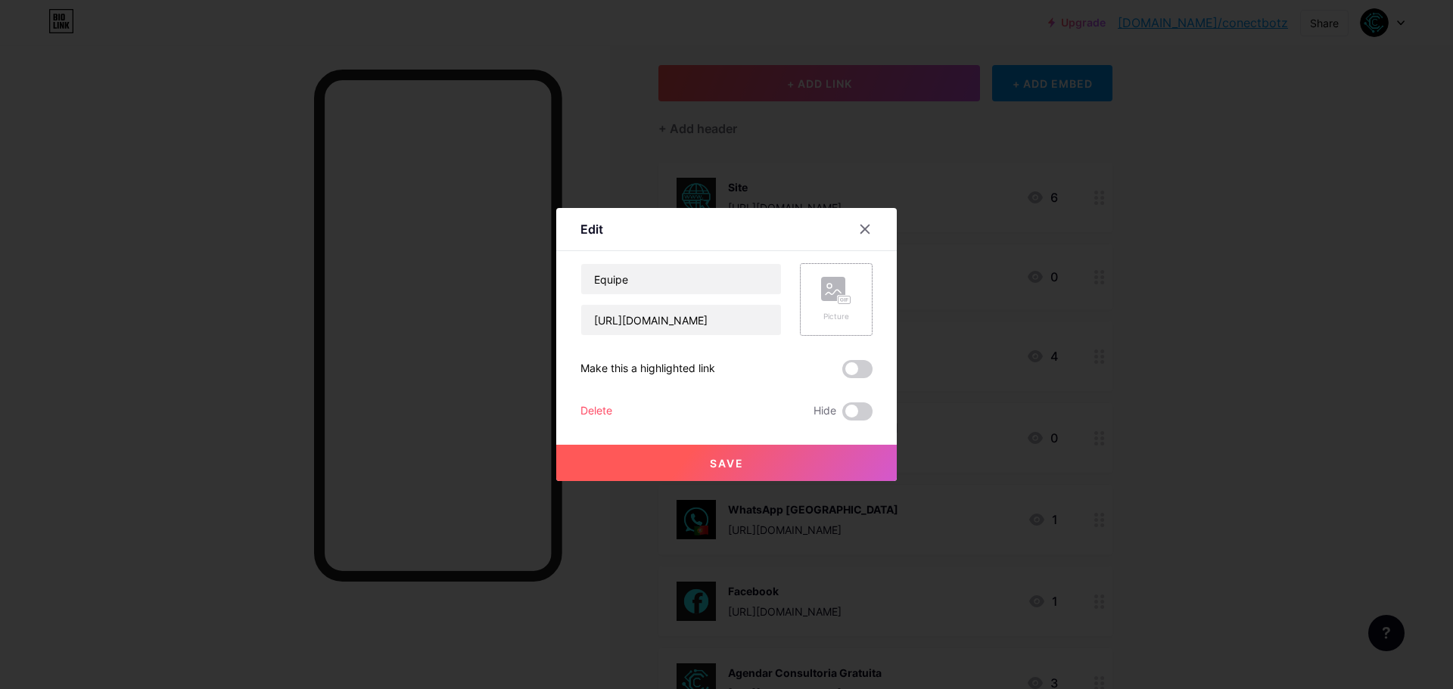
click at [810, 300] on div "Picture" at bounding box center [836, 299] width 73 height 73
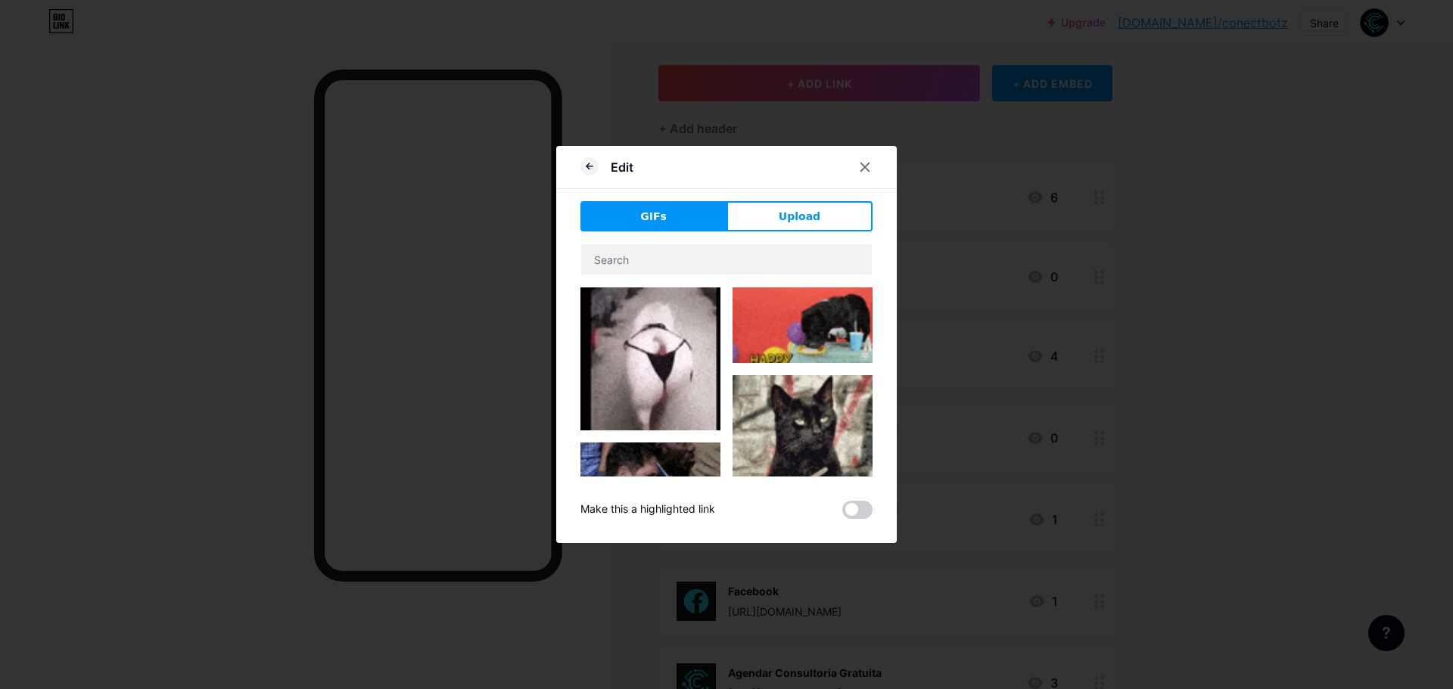
click at [763, 214] on button "Upload" at bounding box center [799, 216] width 146 height 30
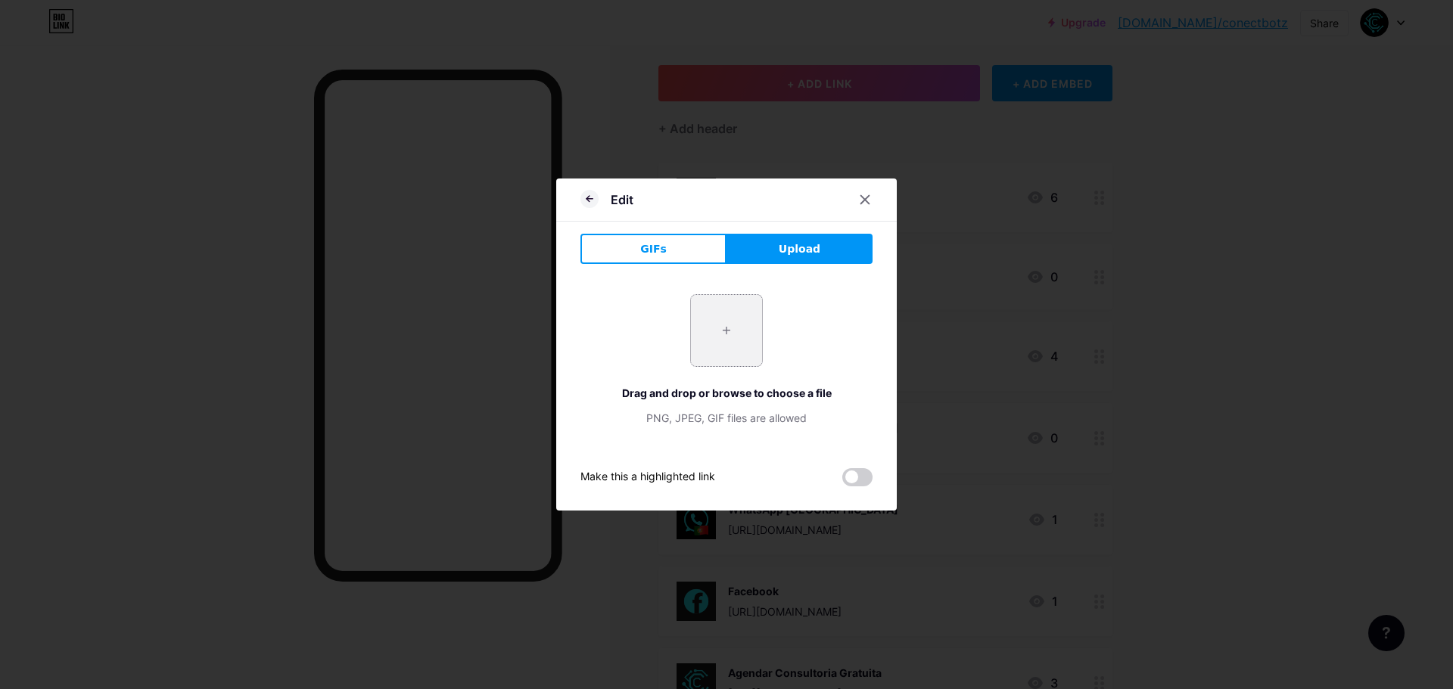
click at [735, 344] on input "file" at bounding box center [726, 330] width 71 height 71
type input "C:\fakepath\Logo - CONECTBOTZ.png"
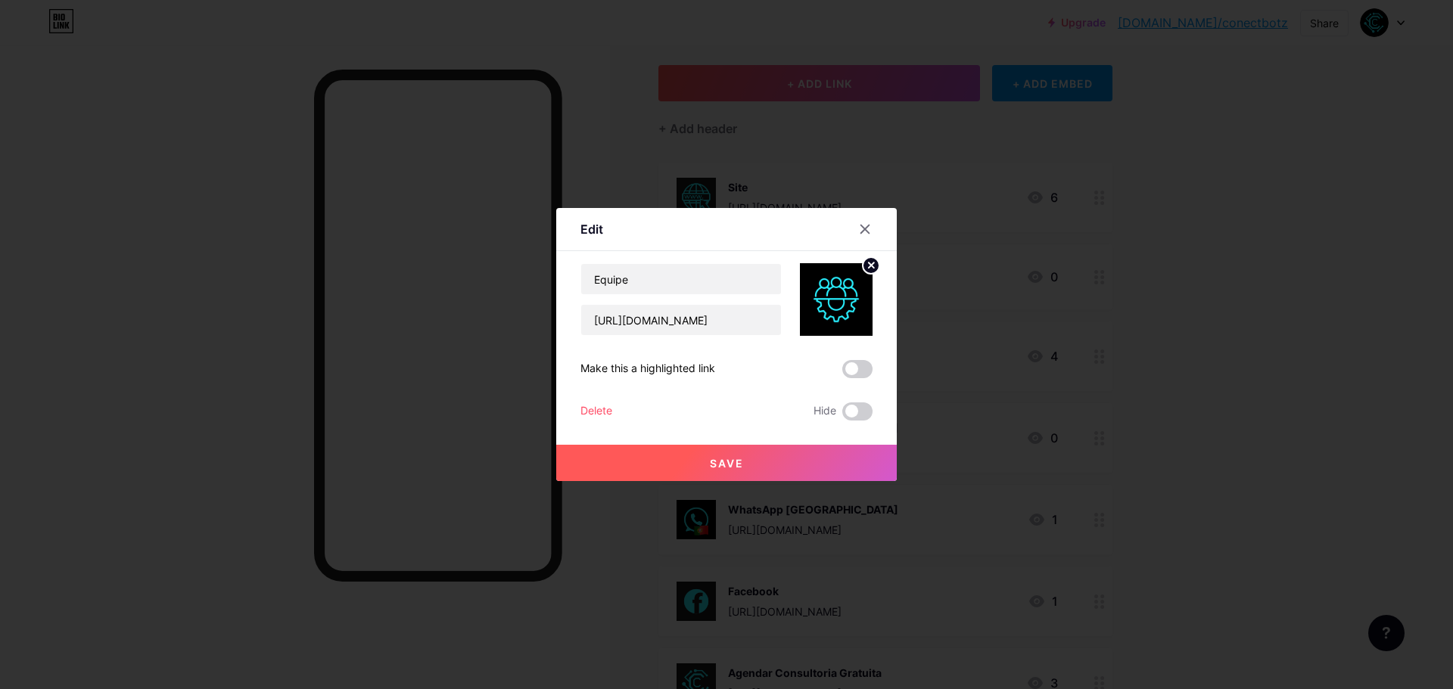
click at [676, 461] on button "Save" at bounding box center [726, 463] width 340 height 36
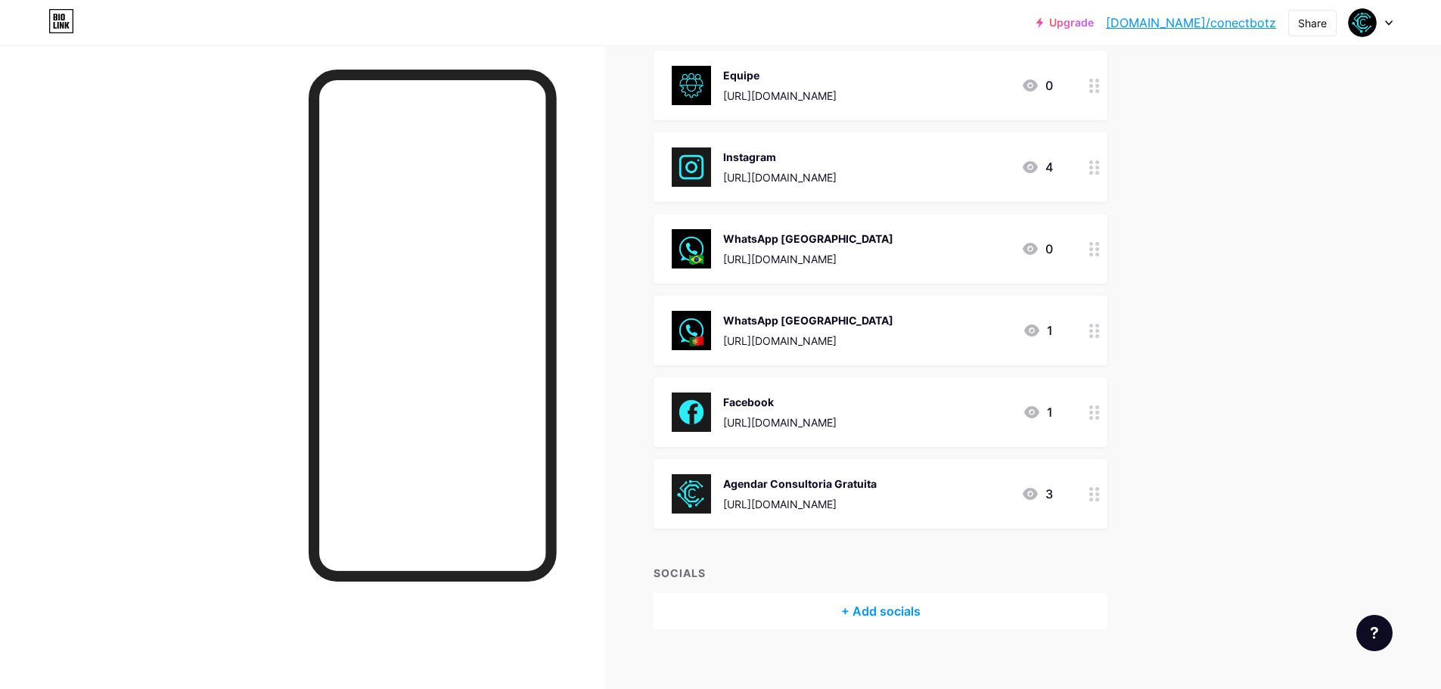
scroll to position [284, 0]
